Goal: Information Seeking & Learning: Learn about a topic

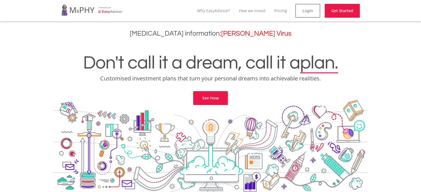
scroll to position [249, 0]
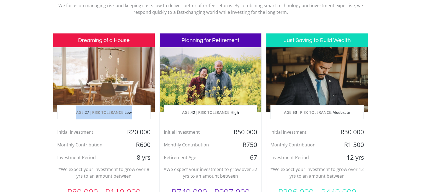
drag, startPoint x: 74, startPoint y: 113, endPoint x: 143, endPoint y: 117, distance: 68.5
click at [143, 117] on p "AGE: [DEMOGRAPHIC_DATA] | RISK TOLERANCE: Low" at bounding box center [104, 113] width 93 height 14
click at [220, 129] on div "Initial Investment" at bounding box center [194, 132] width 68 height 8
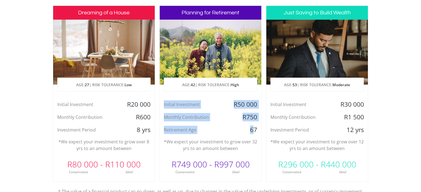
drag, startPoint x: 172, startPoint y: 105, endPoint x: 254, endPoint y: 130, distance: 86.1
click at [255, 130] on div "Initial Investment R50 000 Monthly Contribution R750 Retirement Age [DEMOGRAPHI…" at bounding box center [211, 117] width 102 height 34
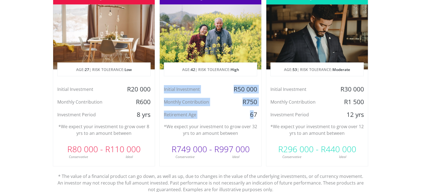
scroll to position [304, 0]
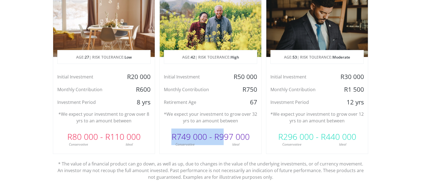
drag, startPoint x: 170, startPoint y: 137, endPoint x: 223, endPoint y: 138, distance: 53.4
click at [223, 138] on div "R749 000 - R997 000" at bounding box center [211, 137] width 102 height 17
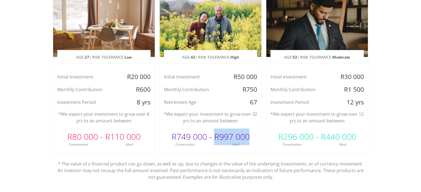
drag, startPoint x: 254, startPoint y: 138, endPoint x: 215, endPoint y: 142, distance: 38.9
click at [215, 138] on div "R749 000 - R997 000" at bounding box center [211, 137] width 102 height 17
click at [217, 151] on div "Planning for Retirement AGE: [DEMOGRAPHIC_DATA] | RISK TOLERANCE: High Initial …" at bounding box center [210, 66] width 102 height 176
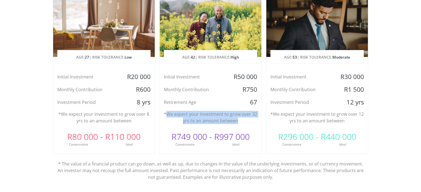
drag, startPoint x: 166, startPoint y: 114, endPoint x: 236, endPoint y: 124, distance: 70.7
click at [236, 124] on div "Planning for Retirement AGE: [DEMOGRAPHIC_DATA] | RISK TOLERANCE: High Initial …" at bounding box center [210, 66] width 102 height 176
click at [239, 123] on p "*We expect your investment to grow over 32 yrs to an amount between" at bounding box center [210, 117] width 93 height 13
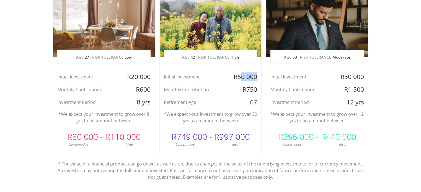
drag, startPoint x: 239, startPoint y: 77, endPoint x: 259, endPoint y: 76, distance: 19.9
click at [259, 76] on div "R50 000" at bounding box center [245, 77] width 34 height 8
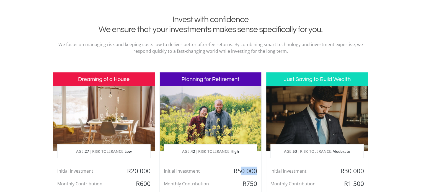
scroll to position [249, 0]
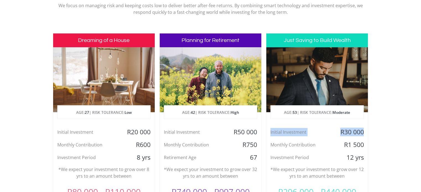
drag, startPoint x: 363, startPoint y: 130, endPoint x: 362, endPoint y: 151, distance: 20.8
click at [269, 130] on div "Initial Investment R30 000" at bounding box center [317, 132] width 102 height 8
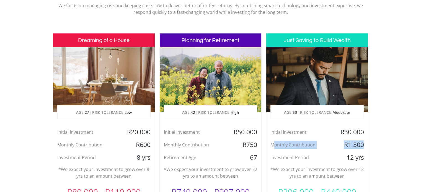
drag, startPoint x: 350, startPoint y: 145, endPoint x: 284, endPoint y: 143, distance: 65.9
click at [275, 143] on div "Monthly Contribution R1 500" at bounding box center [317, 145] width 102 height 8
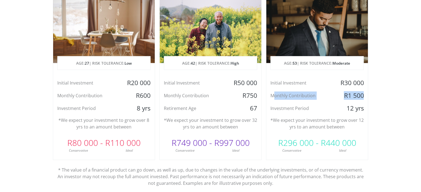
scroll to position [304, 0]
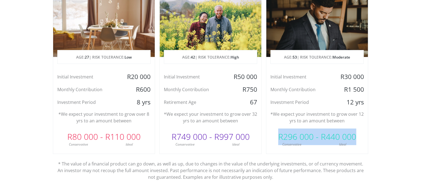
drag, startPoint x: 280, startPoint y: 137, endPoint x: 359, endPoint y: 138, distance: 79.2
click at [357, 137] on div "R296 000 - R440 000" at bounding box center [317, 137] width 102 height 17
click at [359, 137] on div "R296 000 - R440 000" at bounding box center [317, 137] width 102 height 17
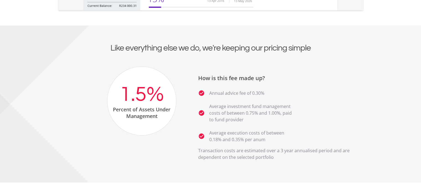
scroll to position [996, 0]
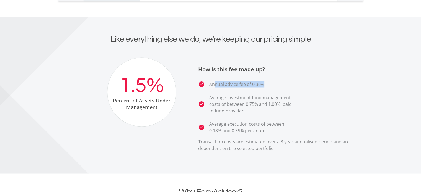
drag, startPoint x: 215, startPoint y: 86, endPoint x: 286, endPoint y: 86, distance: 71.1
click at [286, 86] on li "check_circle Annual advice fee of 0.30%" at bounding box center [246, 84] width 97 height 7
click at [301, 89] on ul "check_circle Annual advice fee of 0.30% check_circle Average investment fund ma…" at bounding box center [281, 107] width 166 height 53
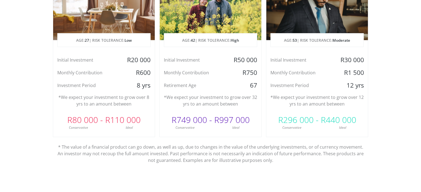
scroll to position [294, 0]
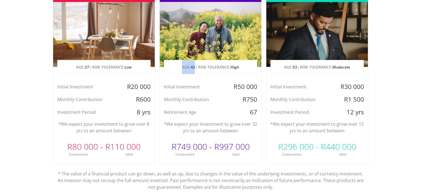
drag, startPoint x: 177, startPoint y: 65, endPoint x: 195, endPoint y: 66, distance: 18.3
click at [195, 66] on p "AGE: [DEMOGRAPHIC_DATA] | RISK TOLERANCE: High" at bounding box center [210, 67] width 93 height 14
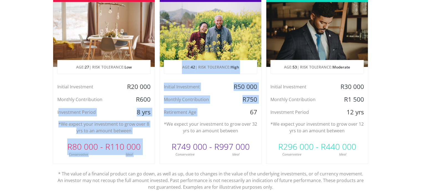
drag, startPoint x: 59, startPoint y: 112, endPoint x: 247, endPoint y: 108, distance: 188.5
click at [247, 108] on div "Dreaming of a House AGE: [DEMOGRAPHIC_DATA] | RISK TOLERANCE: Low Initial Inves…" at bounding box center [211, 91] width 316 height 207
click at [247, 108] on div "67" at bounding box center [245, 112] width 34 height 8
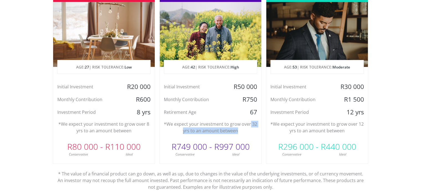
drag, startPoint x: 250, startPoint y: 125, endPoint x: 239, endPoint y: 132, distance: 13.1
click at [239, 132] on p "*We expect your investment to grow over 32 yrs to an amount between" at bounding box center [210, 127] width 93 height 13
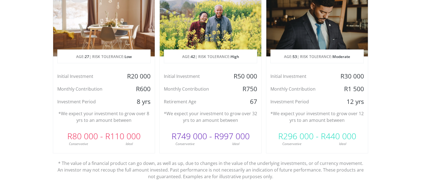
scroll to position [322, 0]
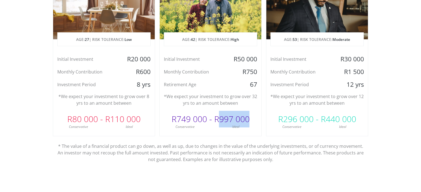
drag, startPoint x: 218, startPoint y: 118, endPoint x: 251, endPoint y: 117, distance: 32.7
click at [251, 117] on div "R749 000 - R997 000" at bounding box center [211, 119] width 102 height 17
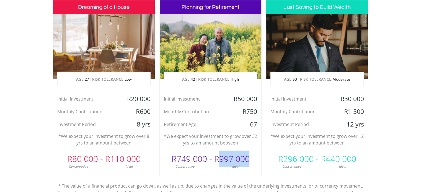
scroll to position [294, 0]
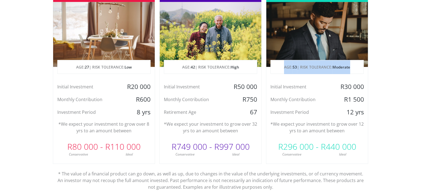
drag, startPoint x: 283, startPoint y: 67, endPoint x: 362, endPoint y: 75, distance: 79.8
click at [361, 65] on p "AGE: [DEMOGRAPHIC_DATA] | RISK TOLERANCE: Moderate" at bounding box center [317, 67] width 93 height 14
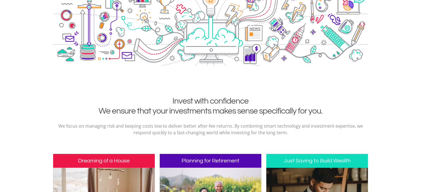
scroll to position [156, 0]
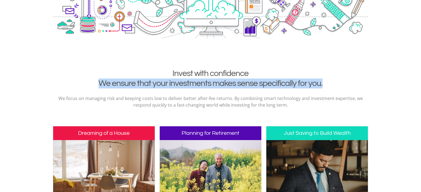
drag, startPoint x: 93, startPoint y: 80, endPoint x: 332, endPoint y: 86, distance: 238.9
click at [332, 86] on h2 "Invest with confidence We ensure that your investments makes sense specifically…" at bounding box center [210, 79] width 307 height 20
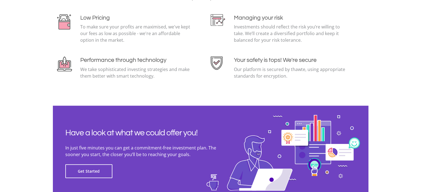
scroll to position [1152, 0]
